Goal: Task Accomplishment & Management: Manage account settings

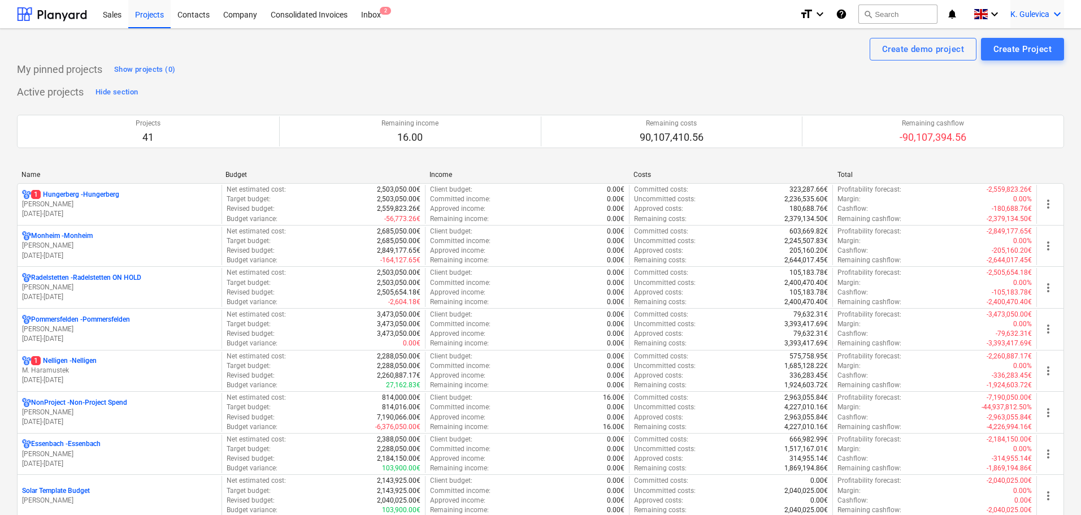
click at [1040, 16] on span "K. Gulevica" at bounding box center [1029, 14] width 39 height 9
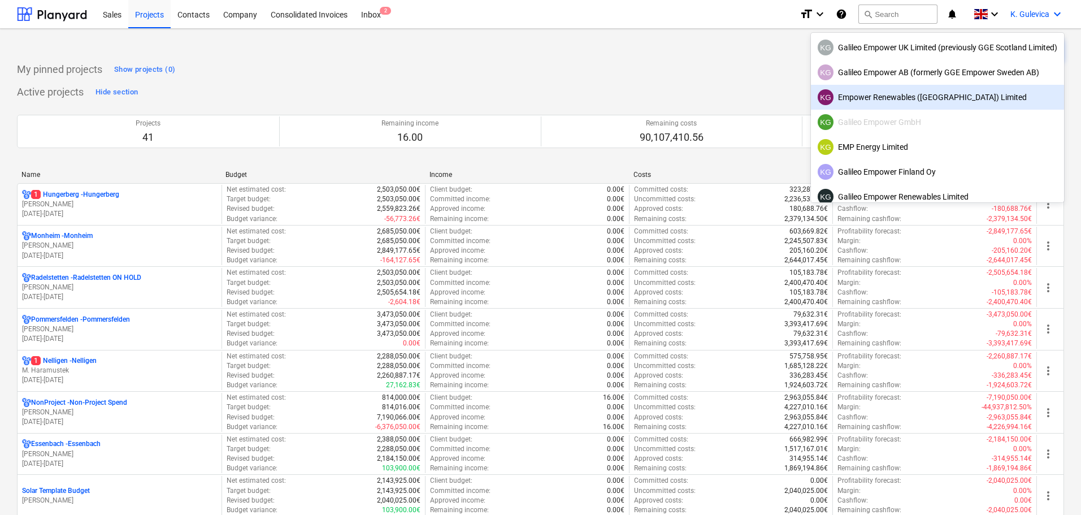
click at [889, 98] on div "KG Empower Renewables ([GEOGRAPHIC_DATA]) Limited" at bounding box center [937, 97] width 240 height 16
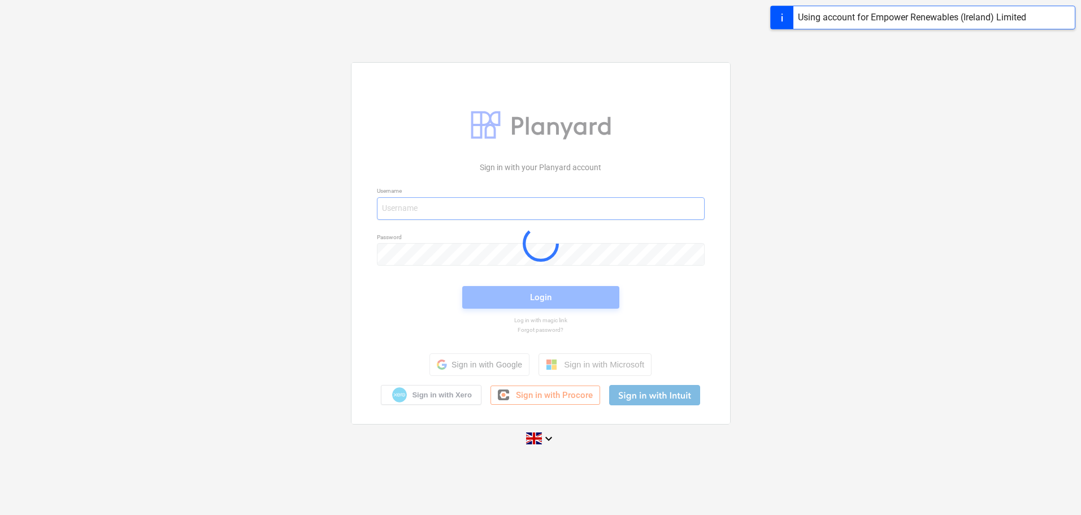
type input "[EMAIL_ADDRESS][DOMAIN_NAME]"
